Goal: Transaction & Acquisition: Book appointment/travel/reservation

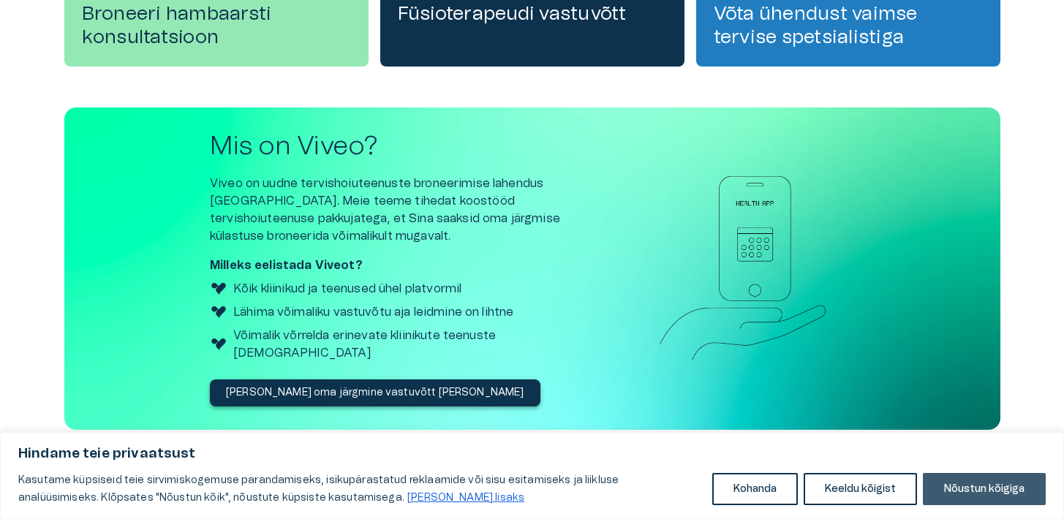
drag, startPoint x: 994, startPoint y: 481, endPoint x: 44, endPoint y: 29, distance: 1052.7
click at [994, 481] on button "Nõustun kõigiga" at bounding box center [984, 489] width 123 height 32
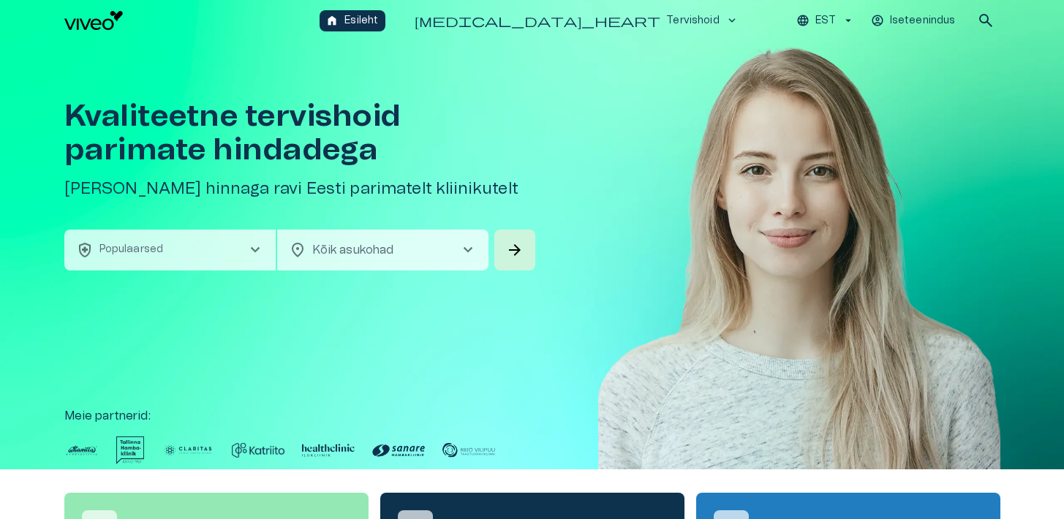
click at [192, 259] on button "health_and_safety Populaarsed chevron_right" at bounding box center [169, 250] width 211 height 41
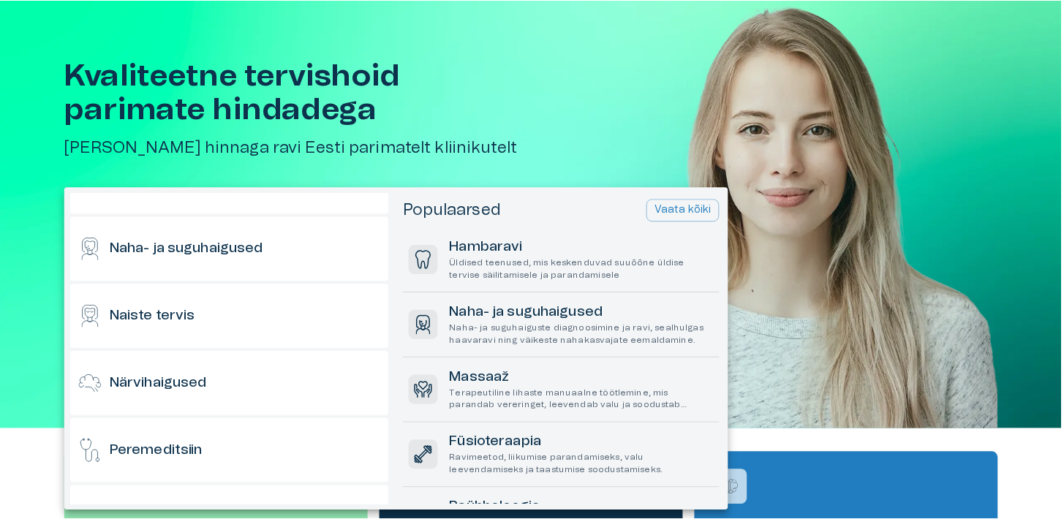
scroll to position [655, 0]
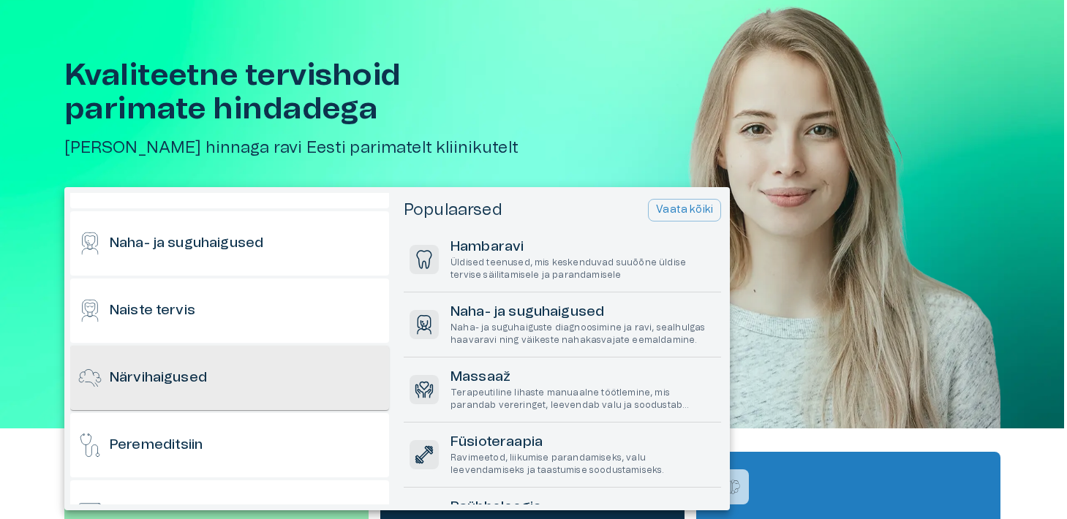
click at [204, 372] on h6 "Närvihaigused" at bounding box center [158, 379] width 97 height 20
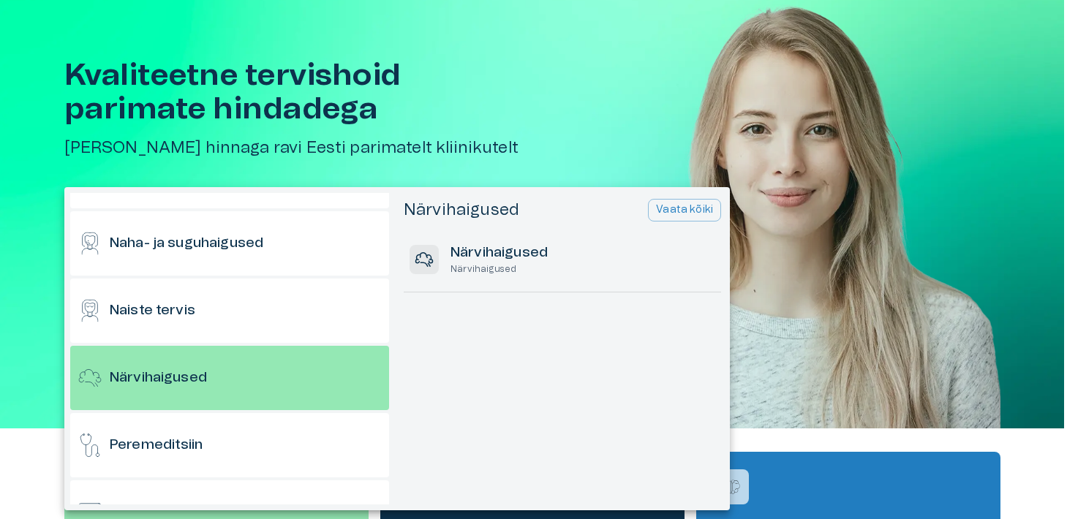
click at [450, 292] on hr at bounding box center [563, 292] width 318 height 1
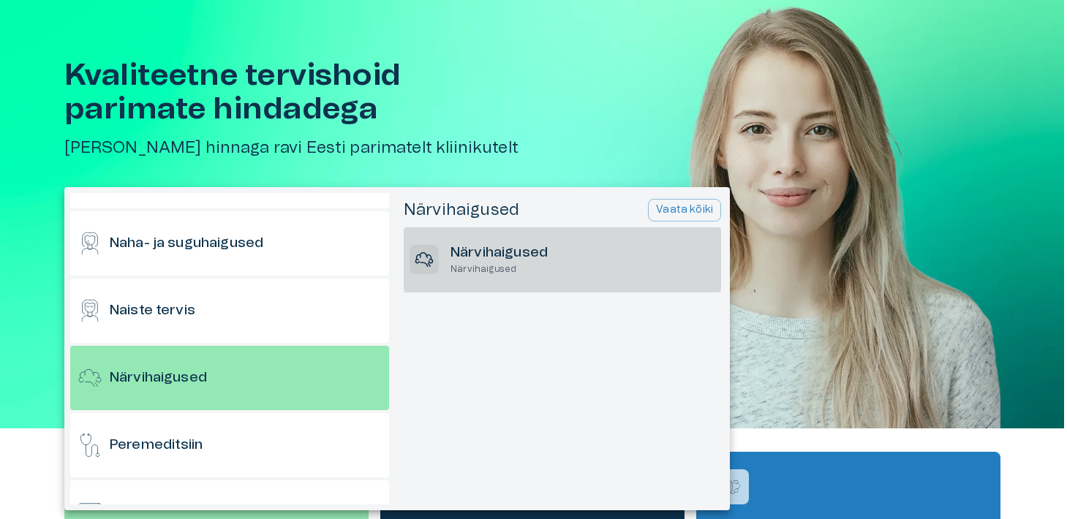
click at [456, 267] on p "Närvihaigused" at bounding box center [499, 269] width 97 height 12
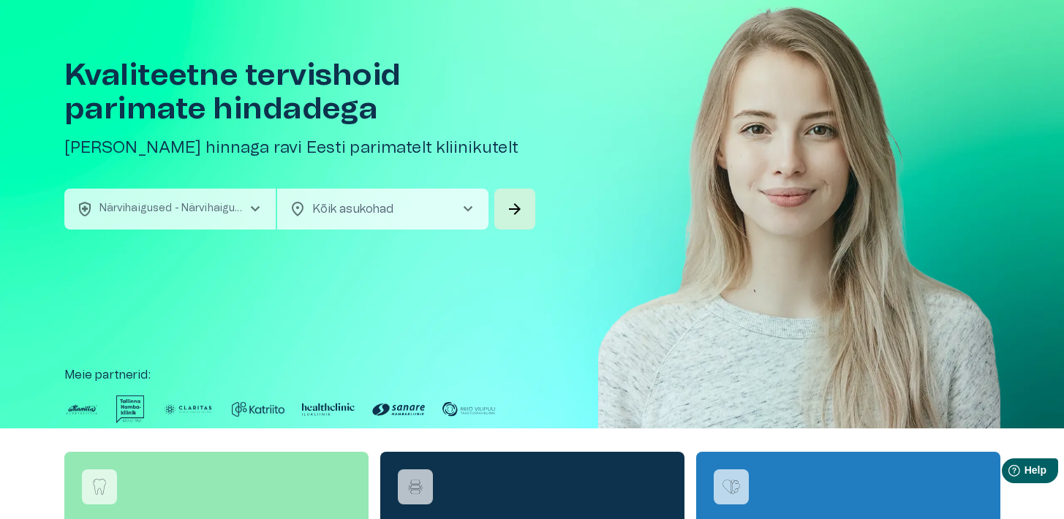
scroll to position [0, 0]
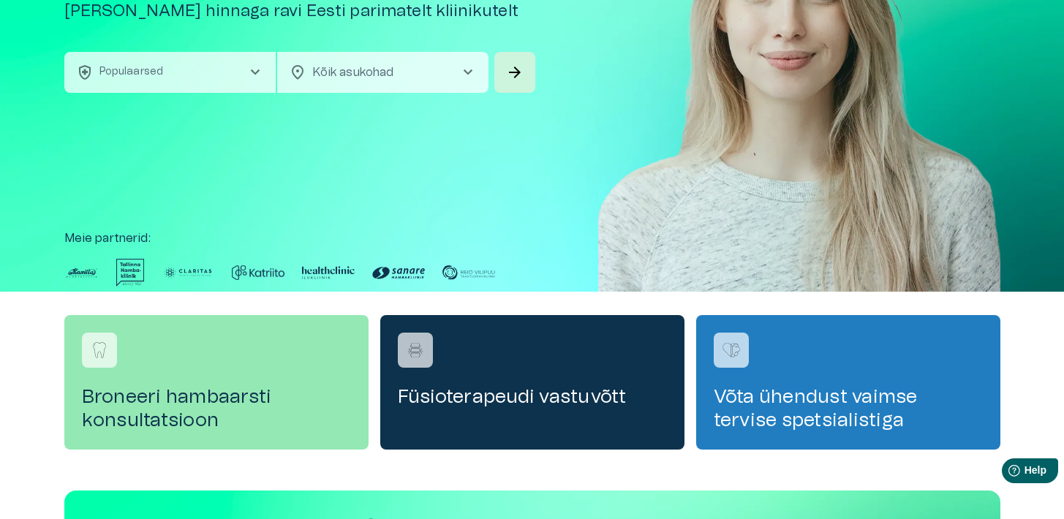
scroll to position [175, 0]
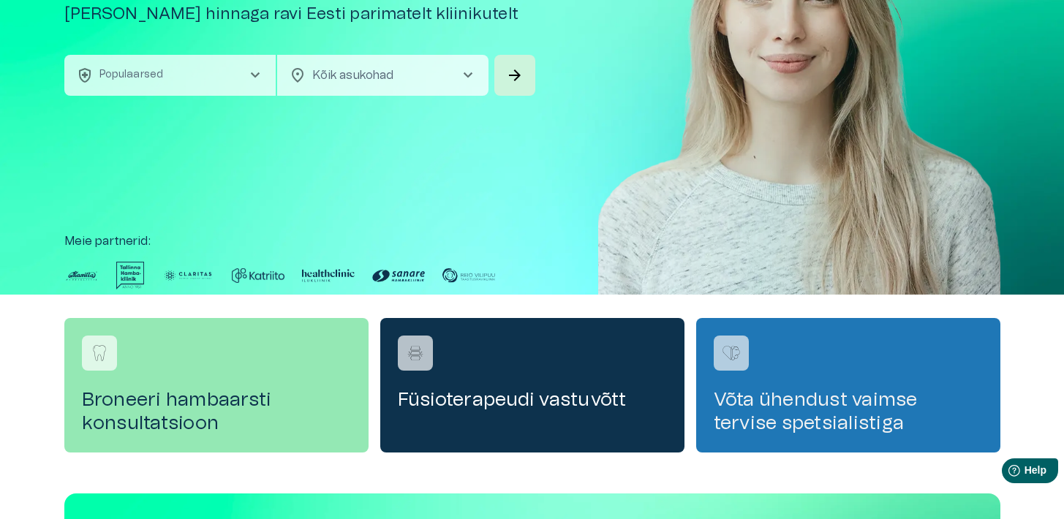
click at [853, 421] on h4 "Võta ühendust vaimse tervise spetsialistiga" at bounding box center [848, 411] width 269 height 47
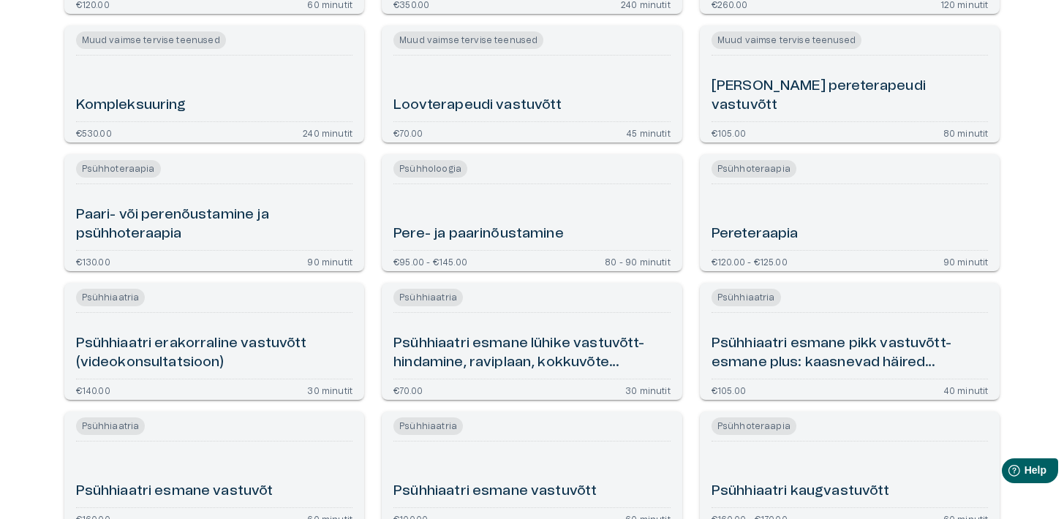
scroll to position [831, 0]
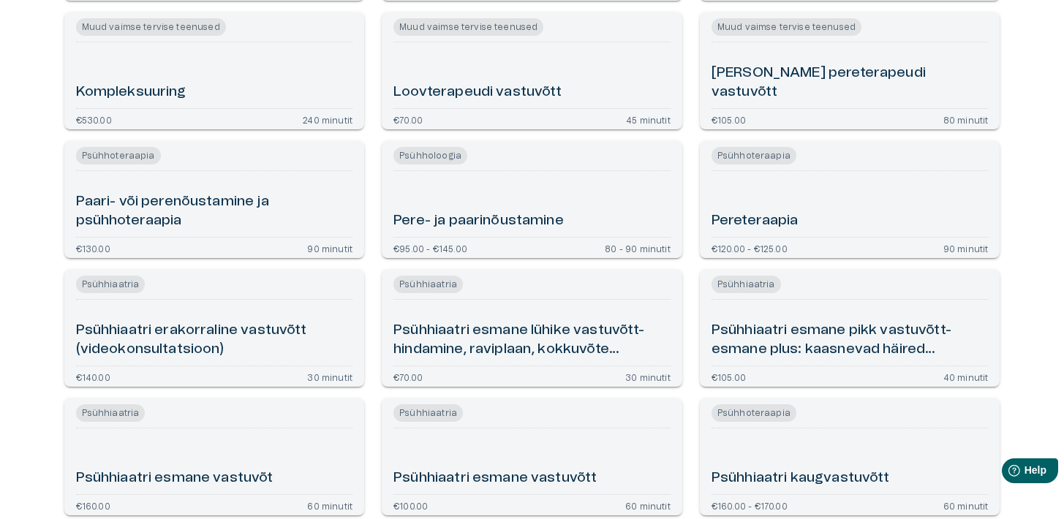
click at [867, 339] on h6 "Psühhiaatri esmane pikk vastuvõtt- esmane plus: kaasnevad häired (videokonsulta…" at bounding box center [850, 340] width 277 height 39
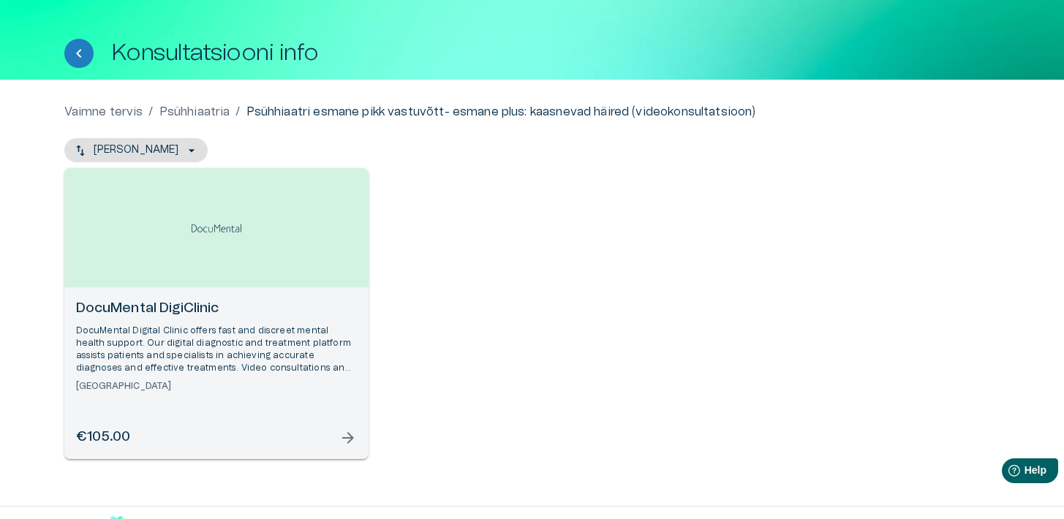
scroll to position [97, 0]
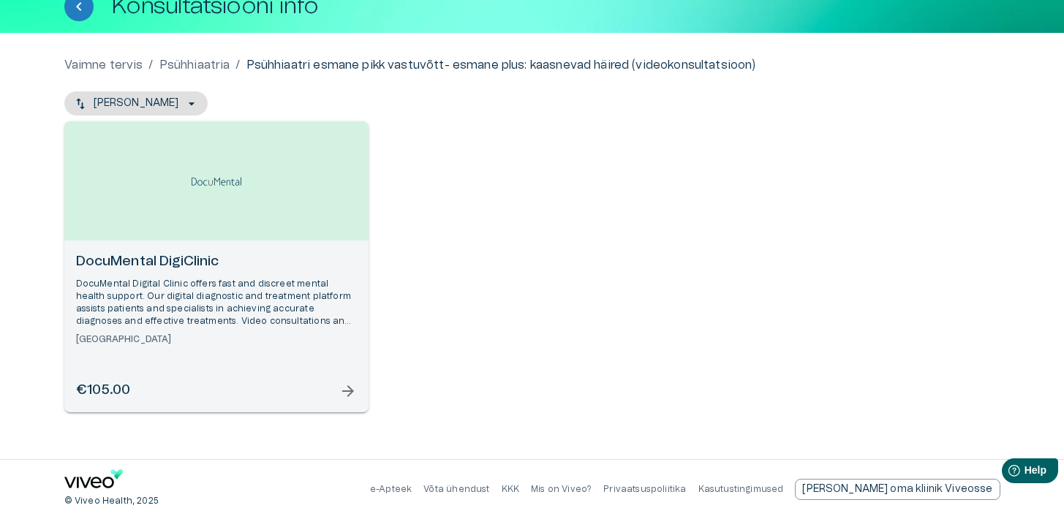
click at [337, 301] on p "DocuMental Digital Clinic offers fast and discreet mental health support. Our d…" at bounding box center [216, 303] width 281 height 50
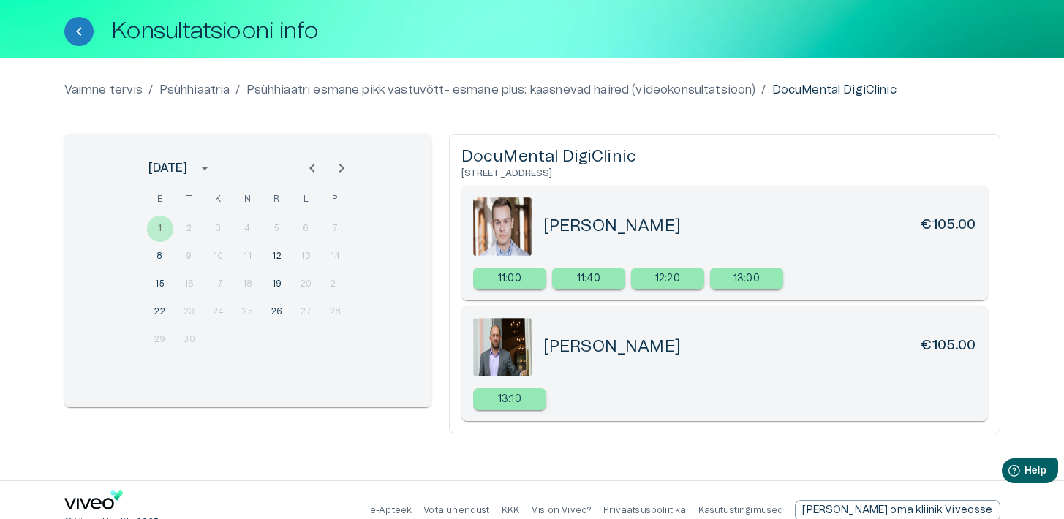
scroll to position [93, 0]
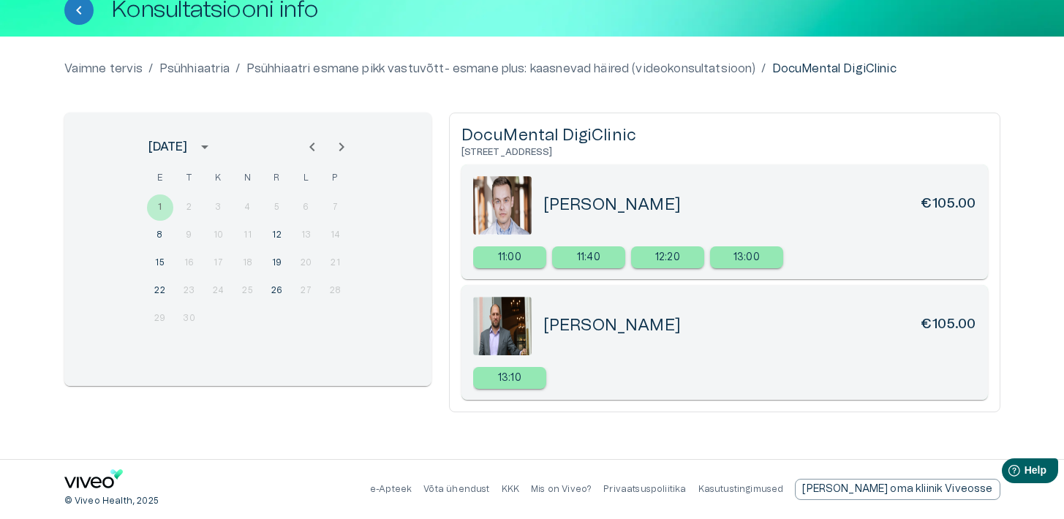
click at [314, 149] on icon "Previous month" at bounding box center [313, 147] width 18 height 18
click at [277, 224] on button "12" at bounding box center [277, 235] width 26 height 26
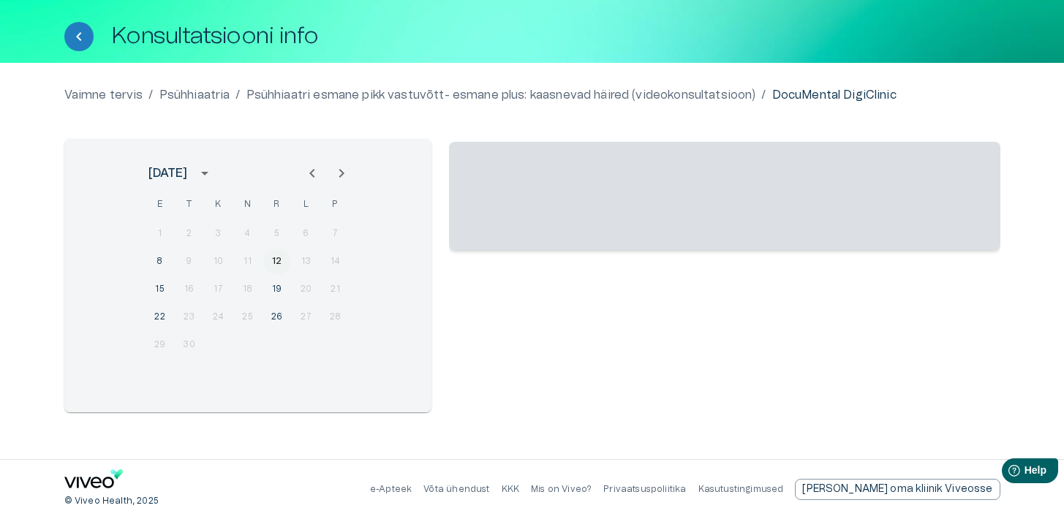
scroll to position [67, 0]
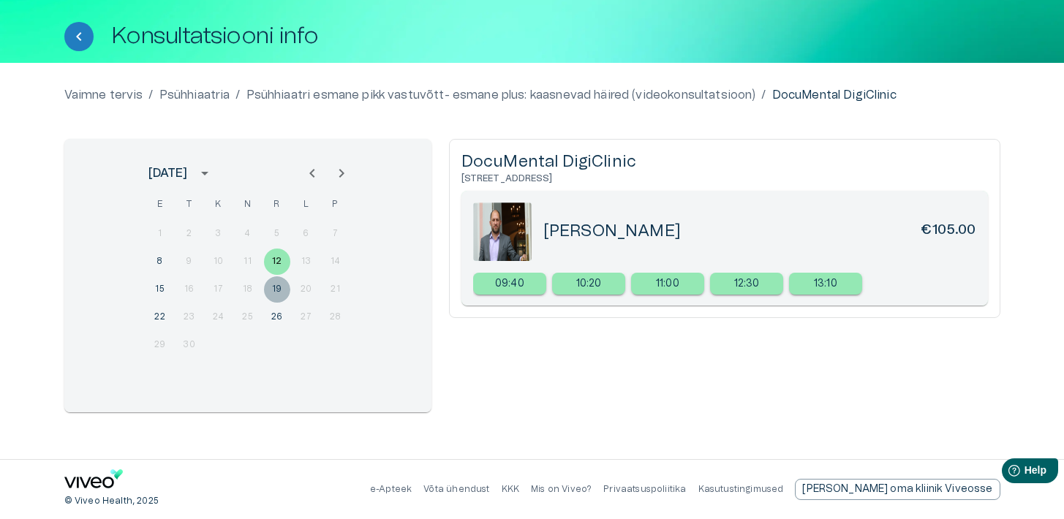
click at [278, 279] on button "19" at bounding box center [277, 290] width 26 height 26
click at [144, 290] on div "15 16 17 18 19 20 21" at bounding box center [248, 290] width 234 height 26
click at [148, 290] on button "15" at bounding box center [160, 290] width 26 height 26
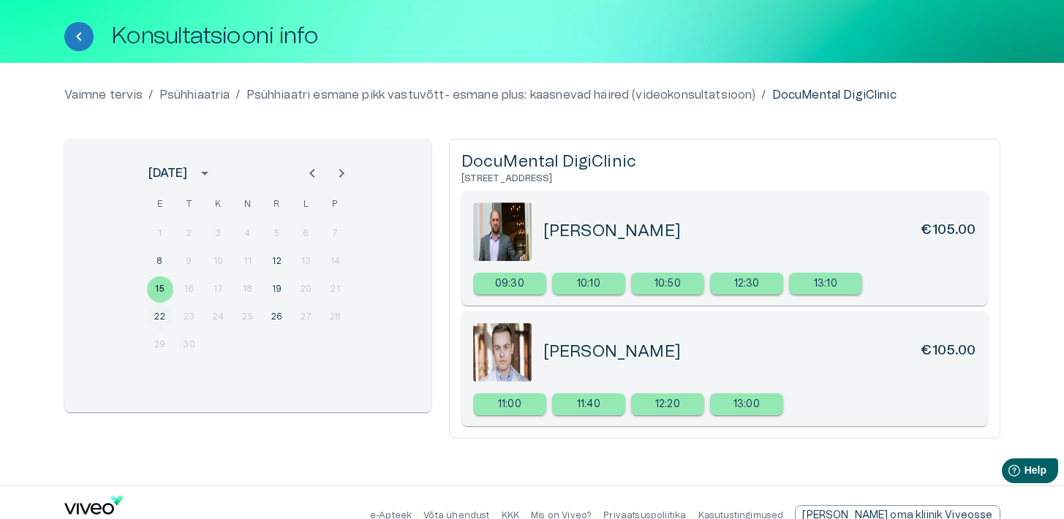
click at [154, 312] on button "22" at bounding box center [160, 317] width 26 height 26
